Goal: Transaction & Acquisition: Purchase product/service

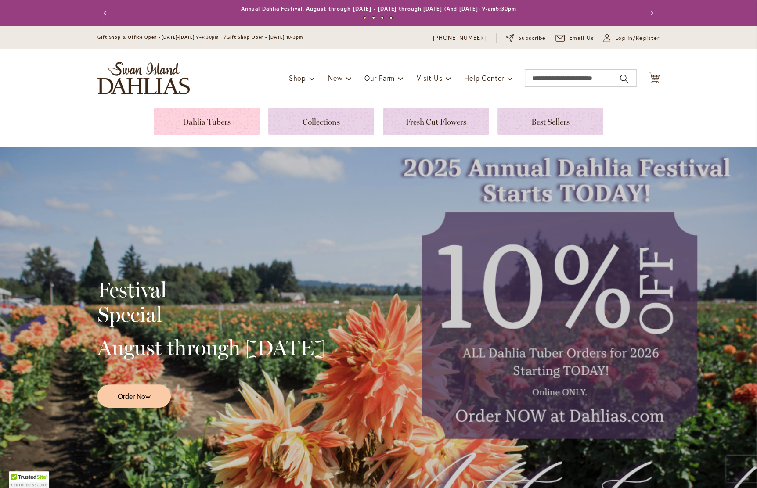
click at [220, 118] on link at bounding box center [207, 122] width 106 height 28
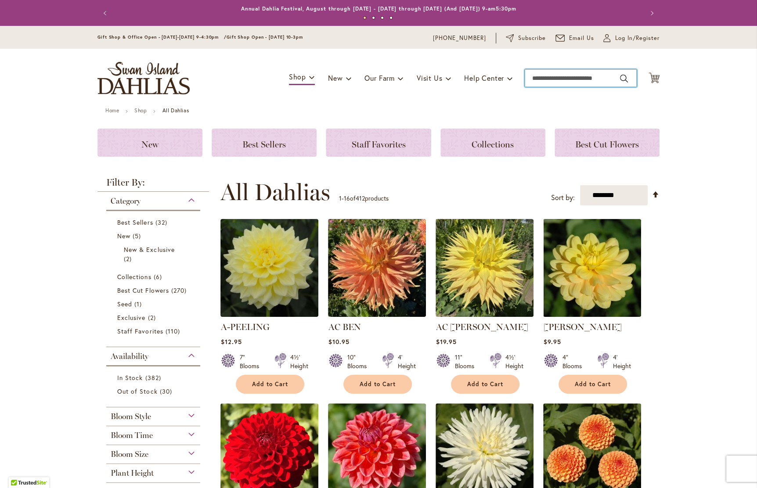
click at [572, 74] on input "Search" at bounding box center [581, 78] width 112 height 18
type input "*****"
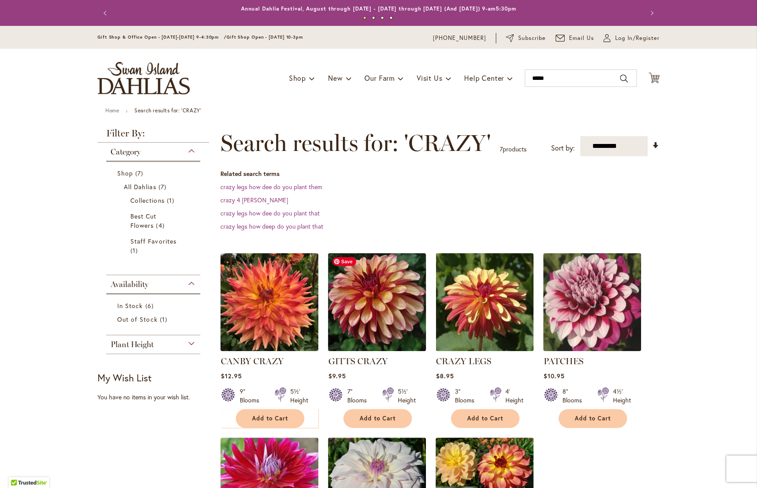
scroll to position [3, 0]
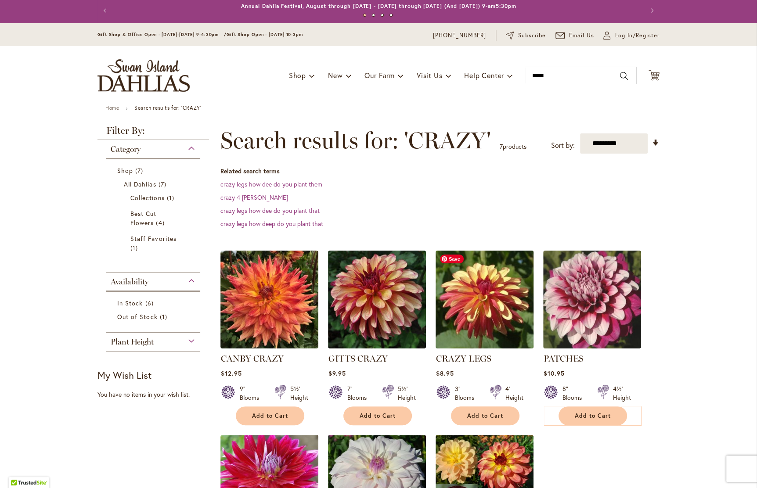
click at [475, 313] on img at bounding box center [484, 299] width 103 height 103
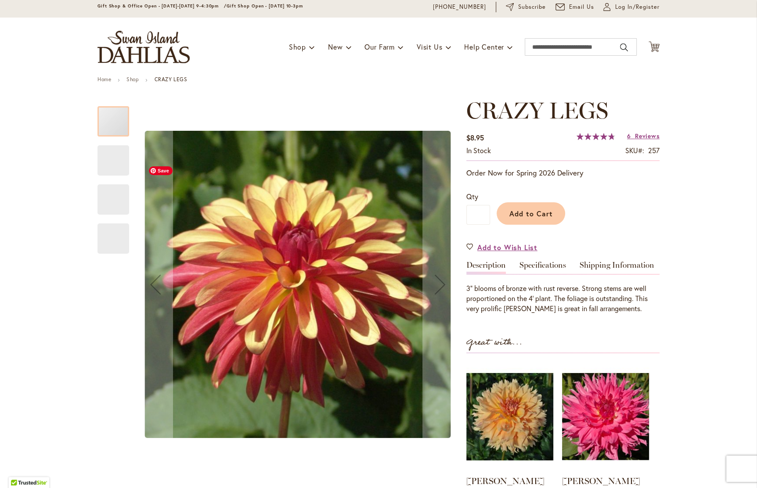
scroll to position [82, 0]
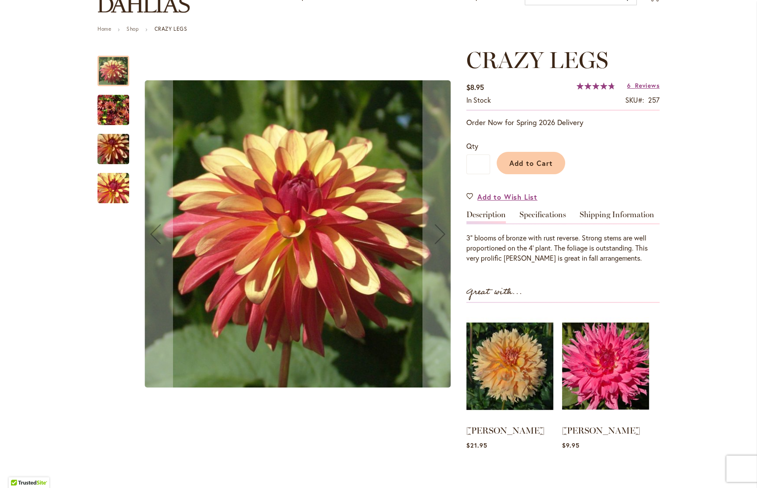
click at [112, 109] on img "CRAZY LEGS" at bounding box center [113, 110] width 32 height 42
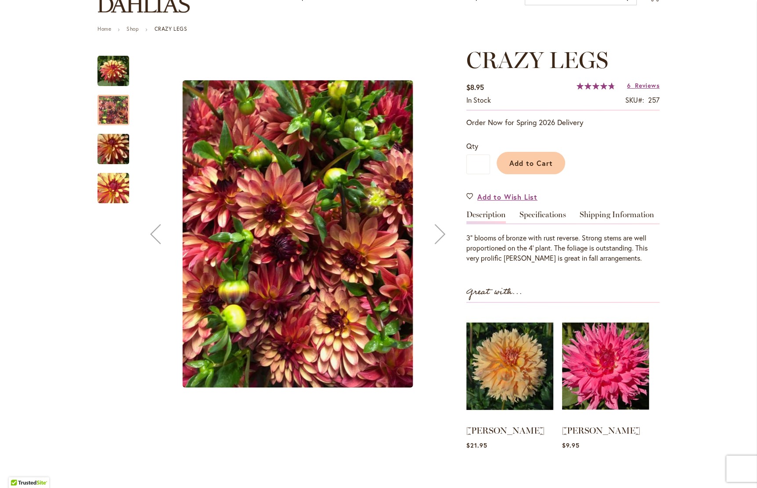
click at [111, 138] on img "CRAZY LEGS" at bounding box center [113, 149] width 63 height 42
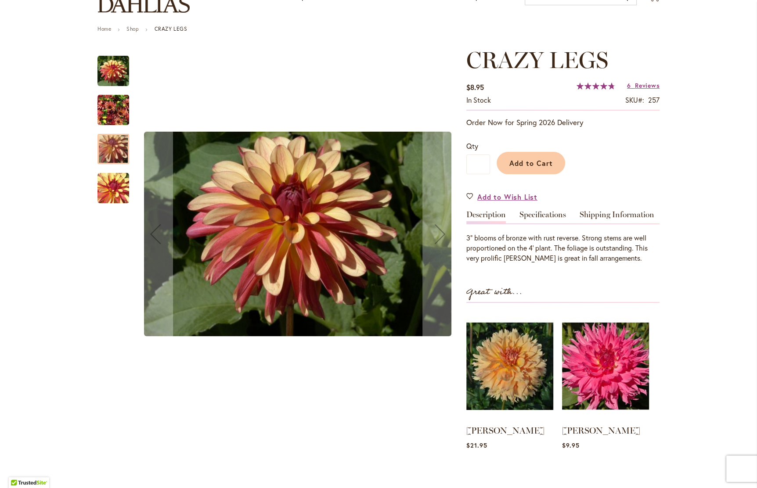
click at [112, 65] on img "CRAZY LEGS" at bounding box center [113, 71] width 32 height 32
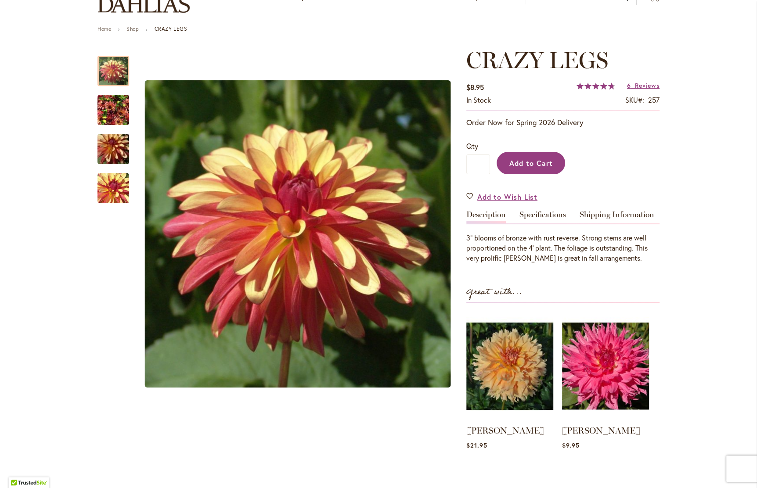
click at [521, 160] on span "Add to Cart" at bounding box center [530, 163] width 43 height 9
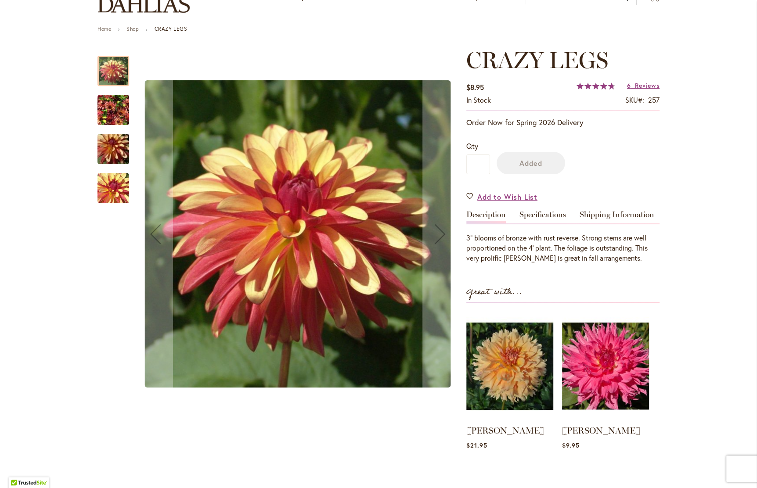
scroll to position [0, 0]
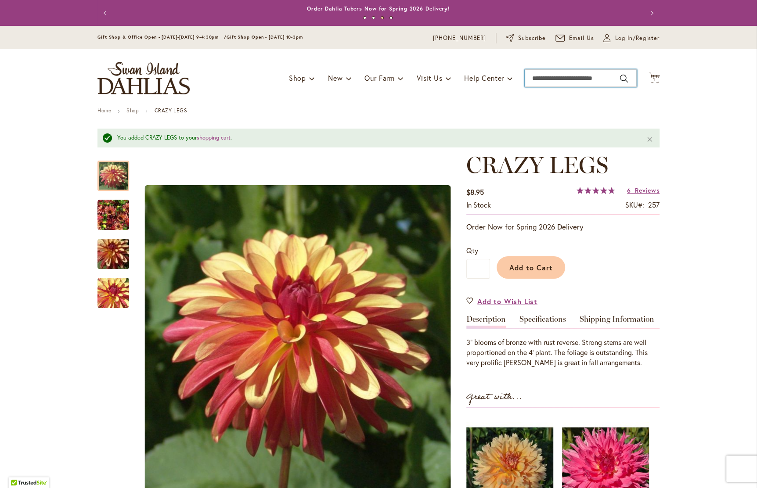
click at [546, 80] on input "Search" at bounding box center [581, 78] width 112 height 18
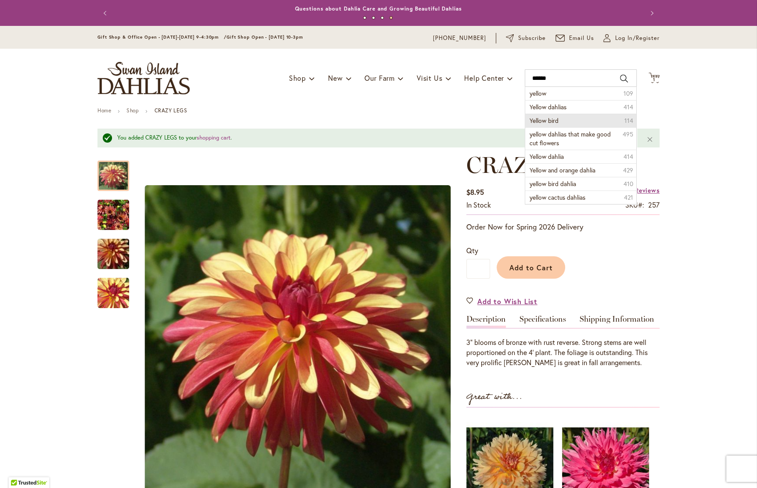
click at [573, 119] on li "Yellow bird 114" at bounding box center [580, 121] width 111 height 14
type input "**********"
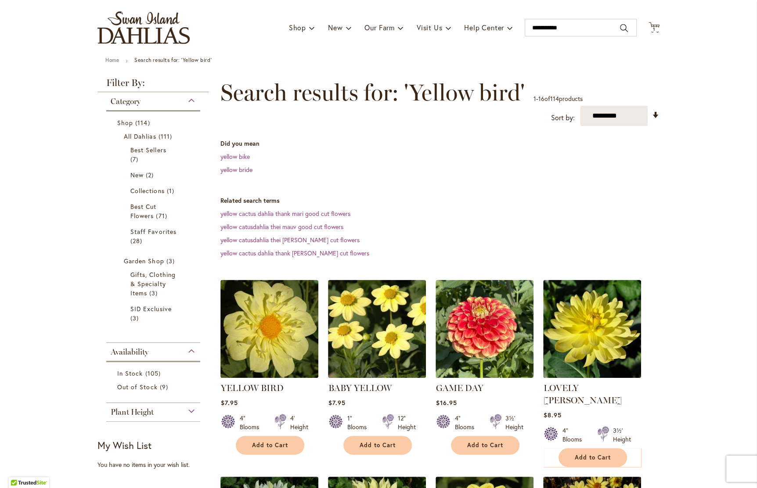
scroll to position [58, 0]
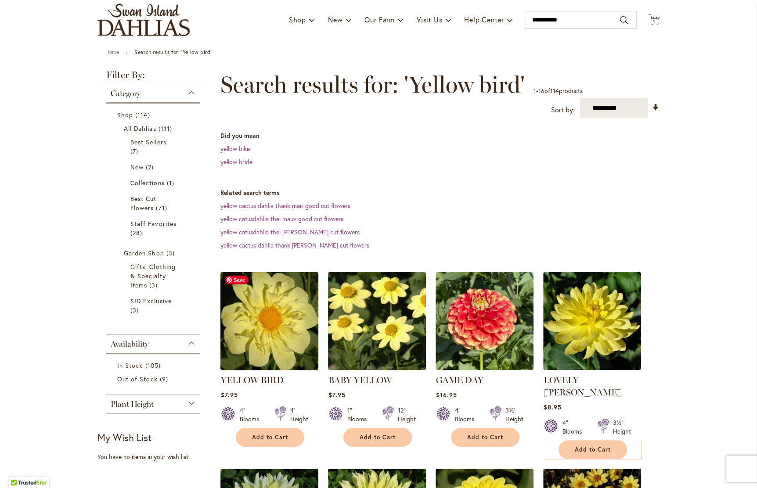
click at [257, 349] on img at bounding box center [269, 321] width 103 height 103
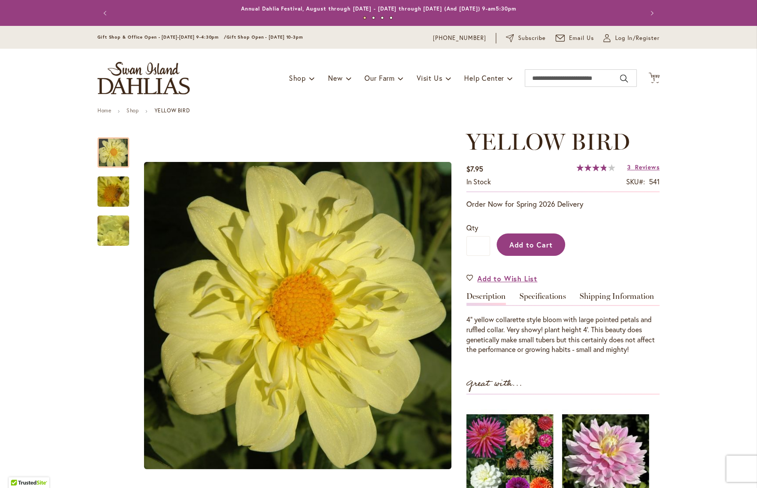
click at [537, 252] on button "Add to Cart" at bounding box center [531, 245] width 68 height 22
click at [656, 78] on span "2 2 items" at bounding box center [654, 80] width 9 height 4
